Goal: Find specific page/section: Find specific page/section

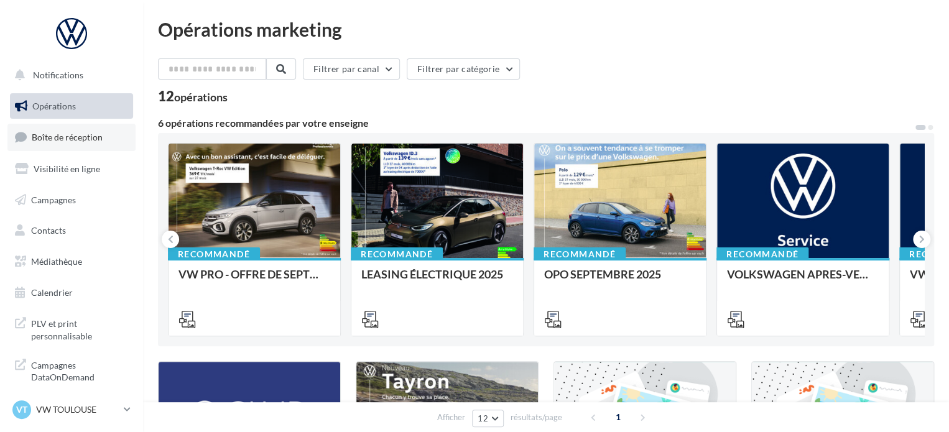
click at [80, 136] on span "Boîte de réception" at bounding box center [67, 137] width 71 height 11
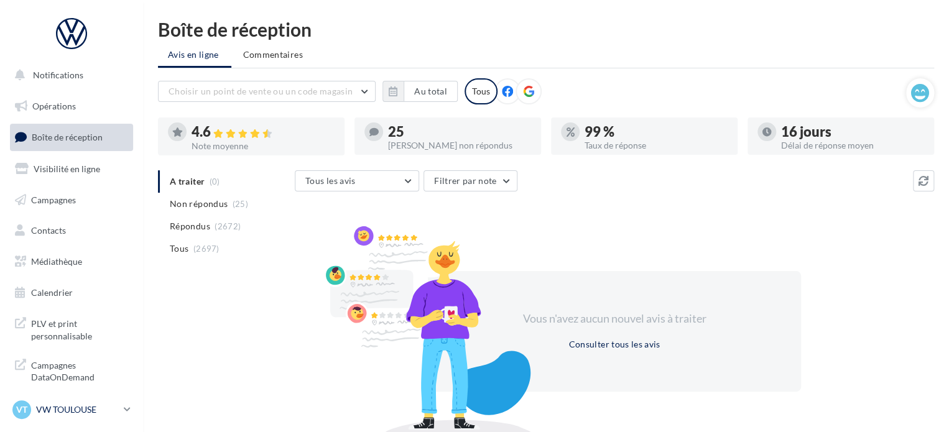
click at [40, 412] on p "VW TOULOUSE" at bounding box center [77, 410] width 83 height 12
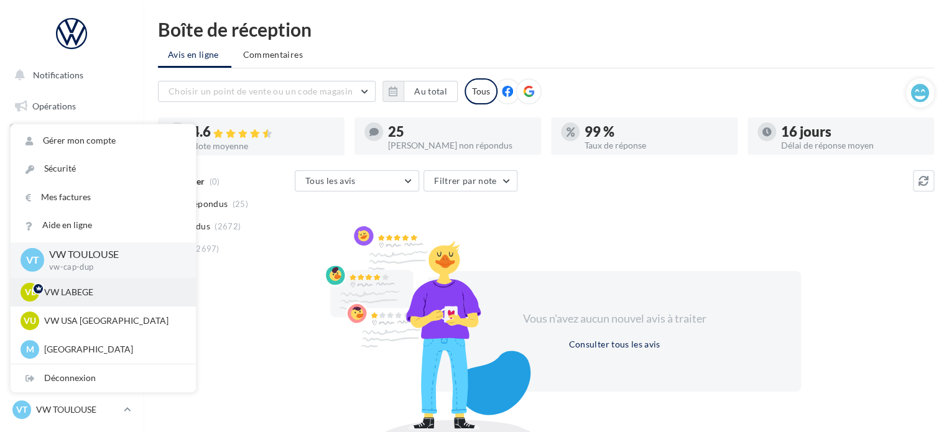
click at [91, 293] on p "VW LABEGE" at bounding box center [112, 292] width 137 height 12
